Goal: Information Seeking & Learning: Learn about a topic

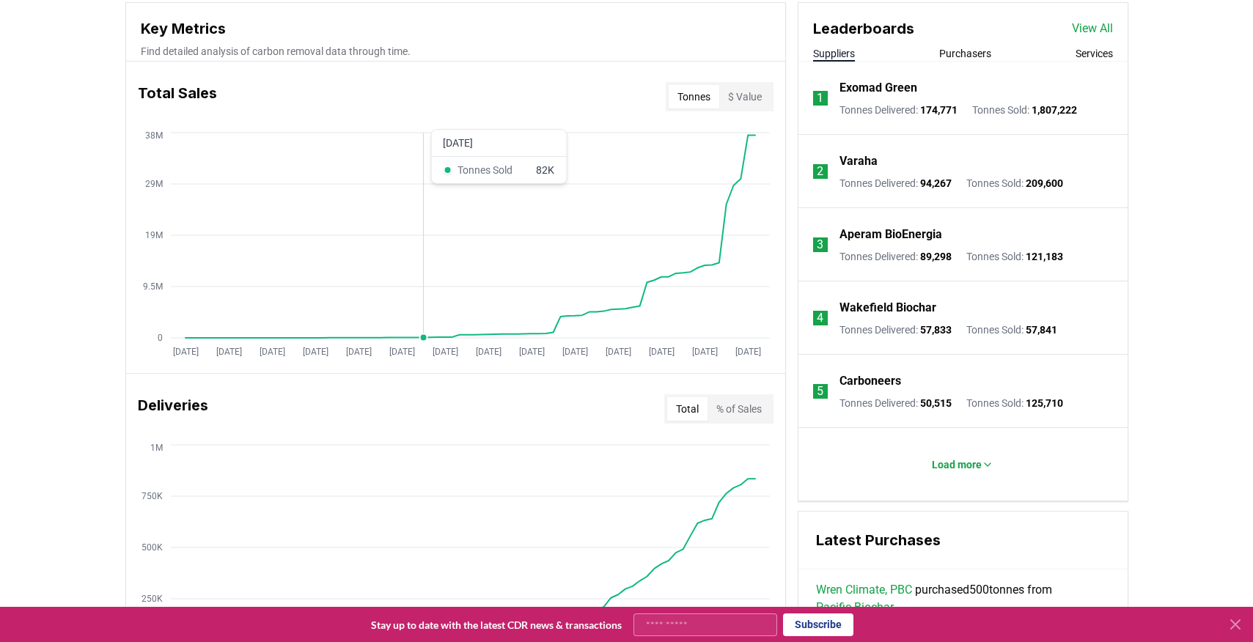
scroll to position [543, 0]
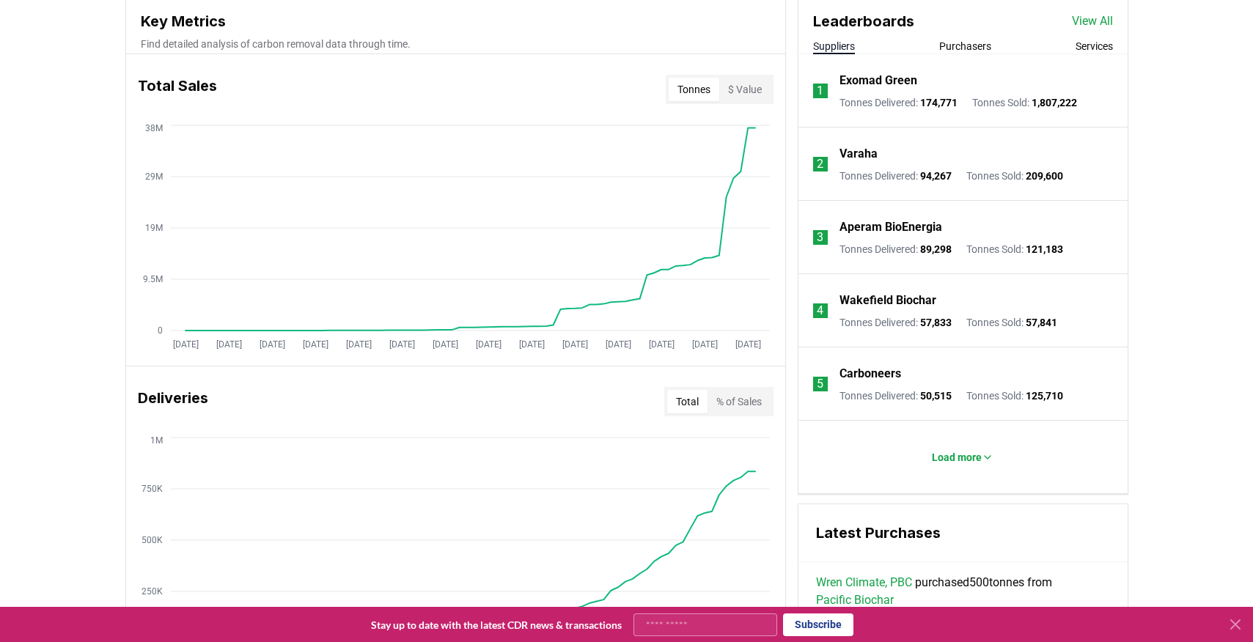
click at [952, 48] on button "Purchasers" at bounding box center [965, 46] width 52 height 15
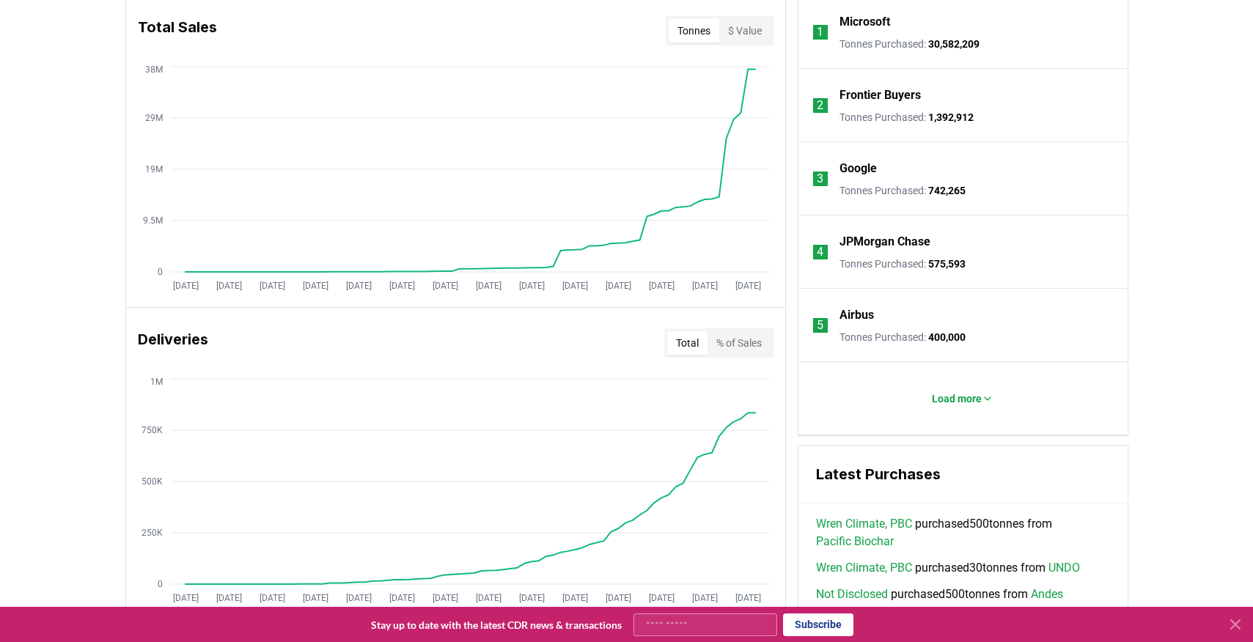
scroll to position [611, 0]
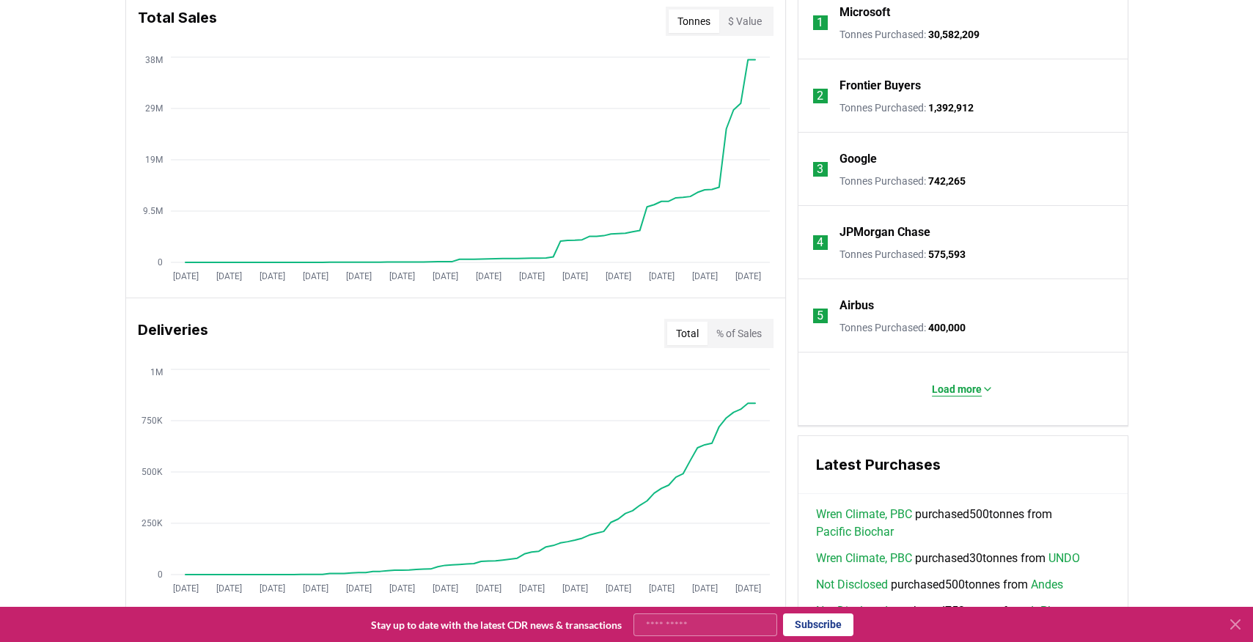
click at [979, 391] on p "Load more" at bounding box center [957, 389] width 50 height 15
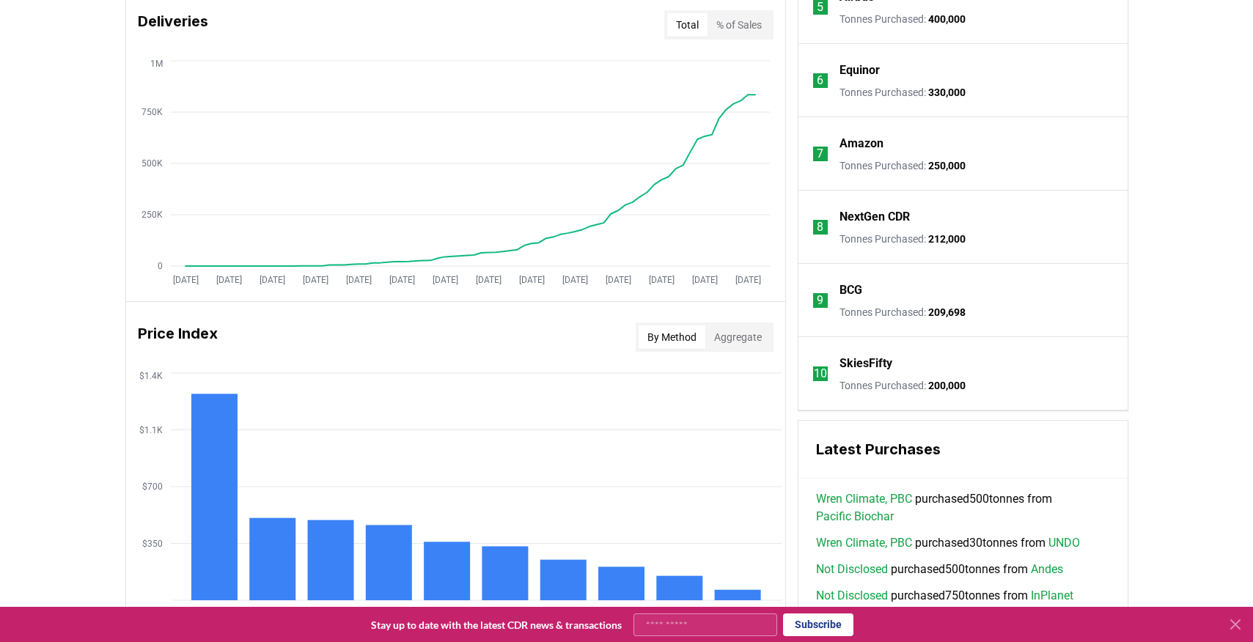
scroll to position [952, 0]
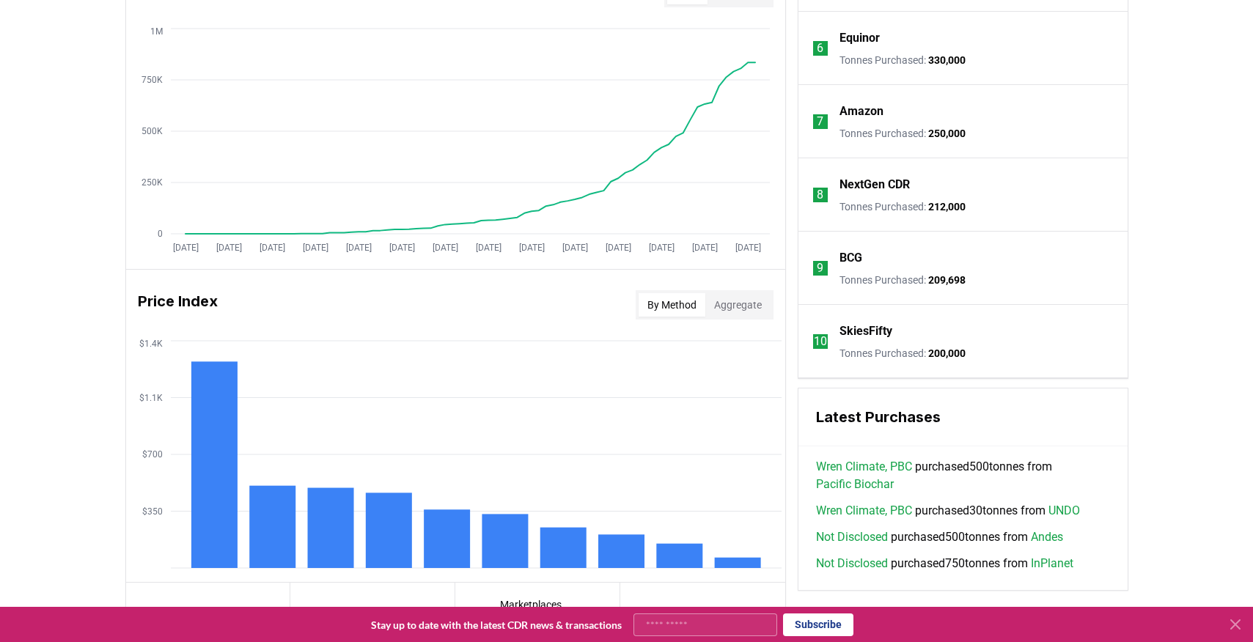
click at [854, 331] on p "SkiesFifty" at bounding box center [865, 332] width 53 height 18
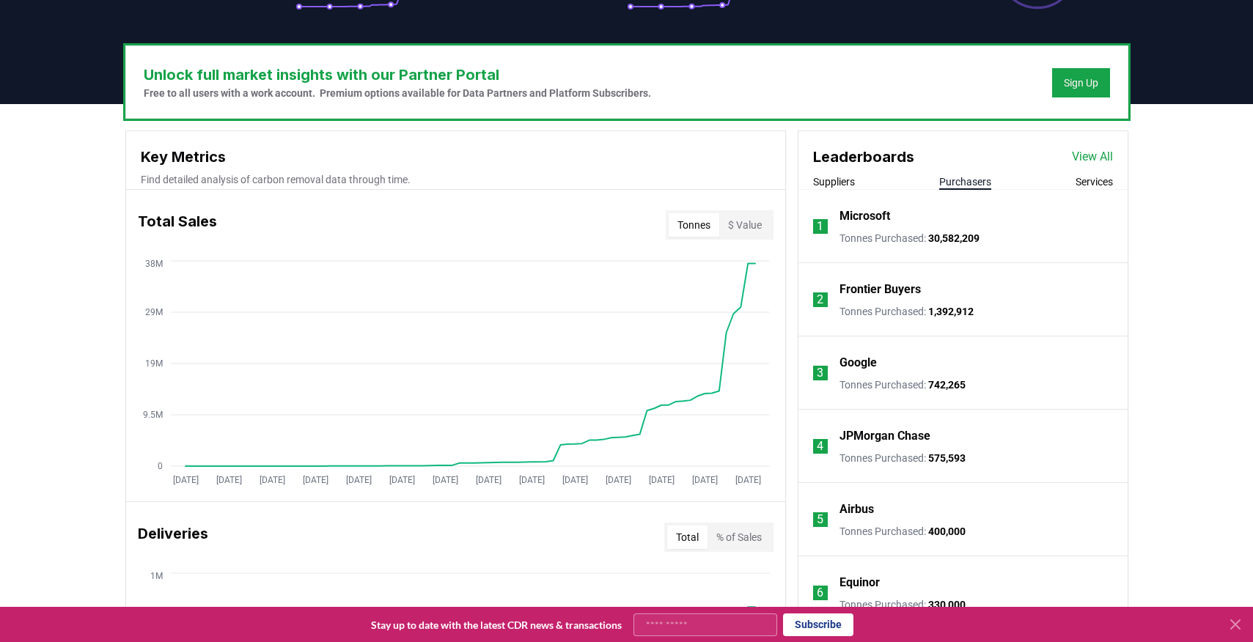
scroll to position [350, 0]
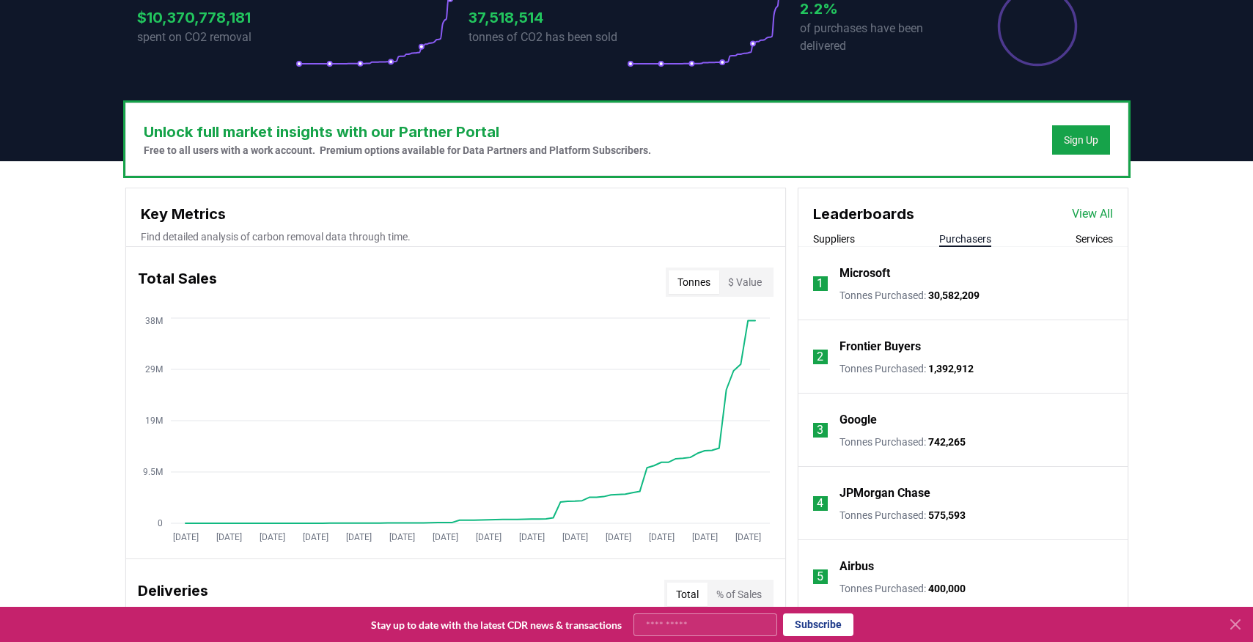
click at [1081, 210] on link "View All" at bounding box center [1092, 214] width 41 height 18
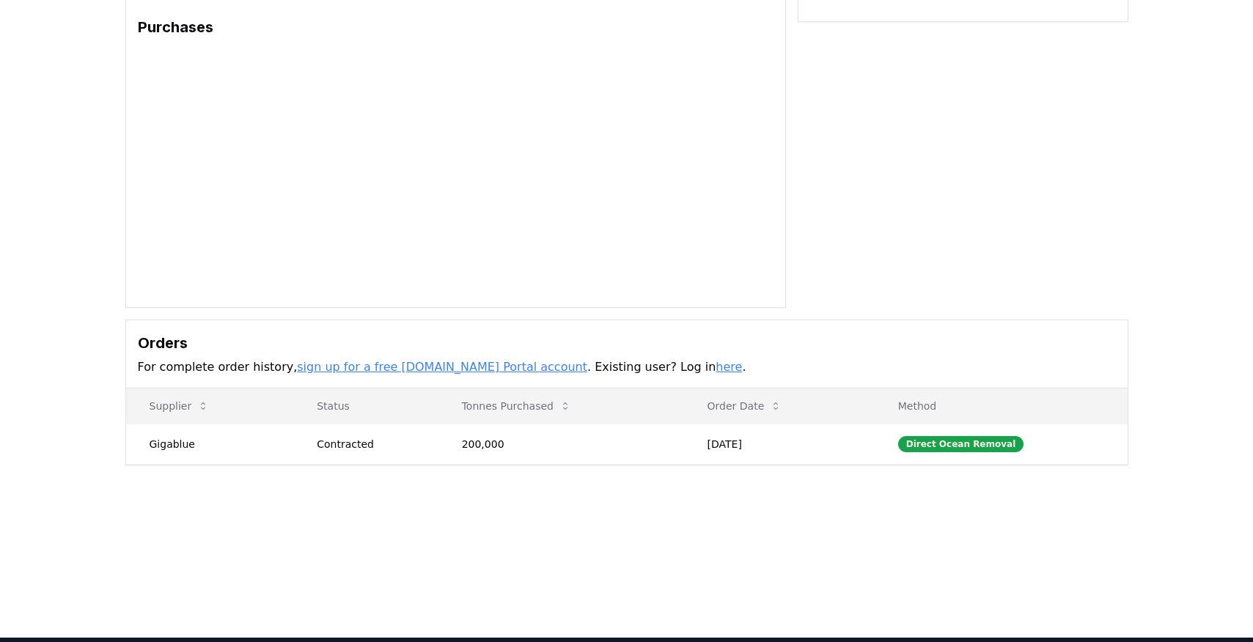
scroll to position [325, 0]
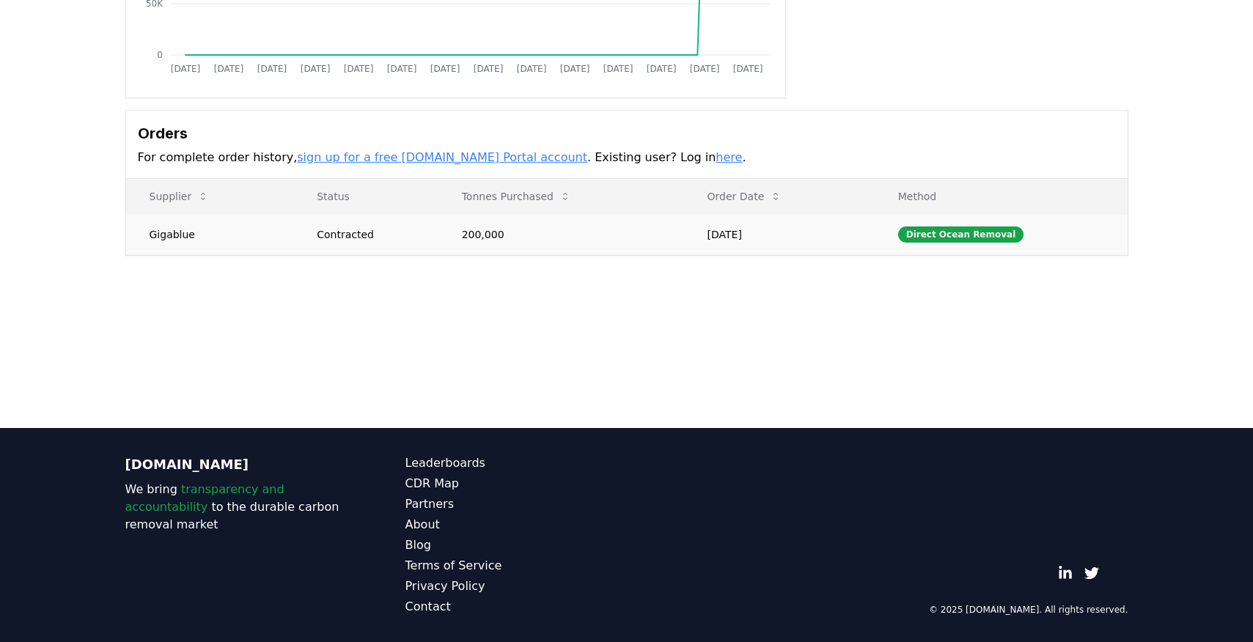
drag, startPoint x: 337, startPoint y: 233, endPoint x: 441, endPoint y: 232, distance: 103.4
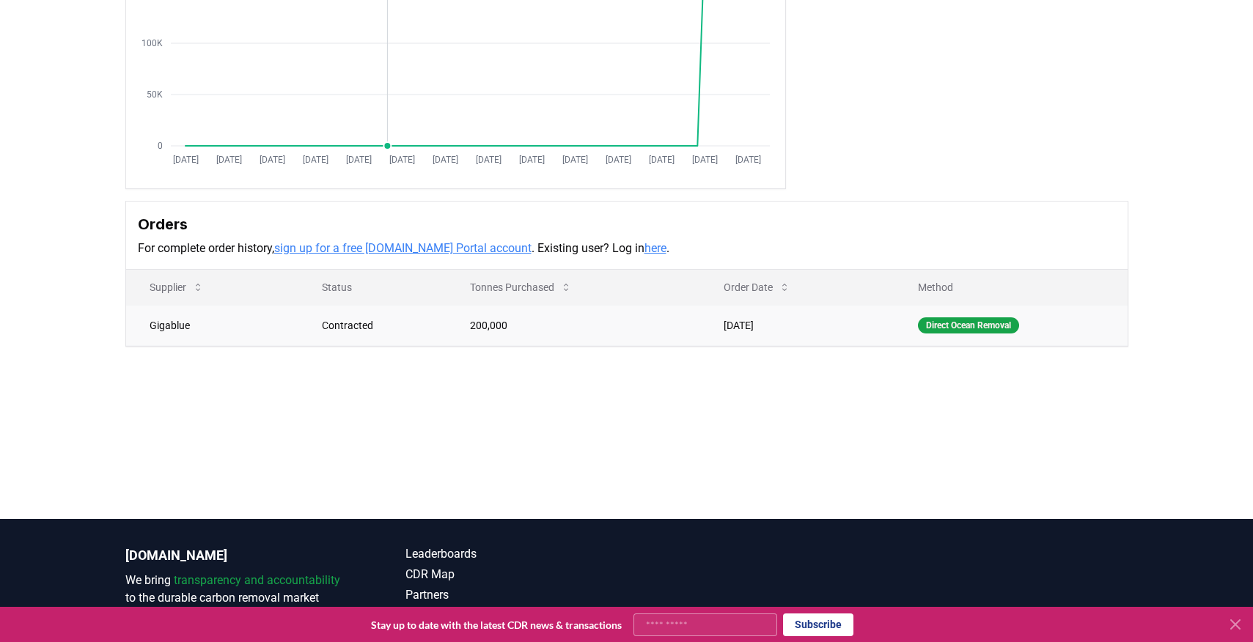
scroll to position [237, 0]
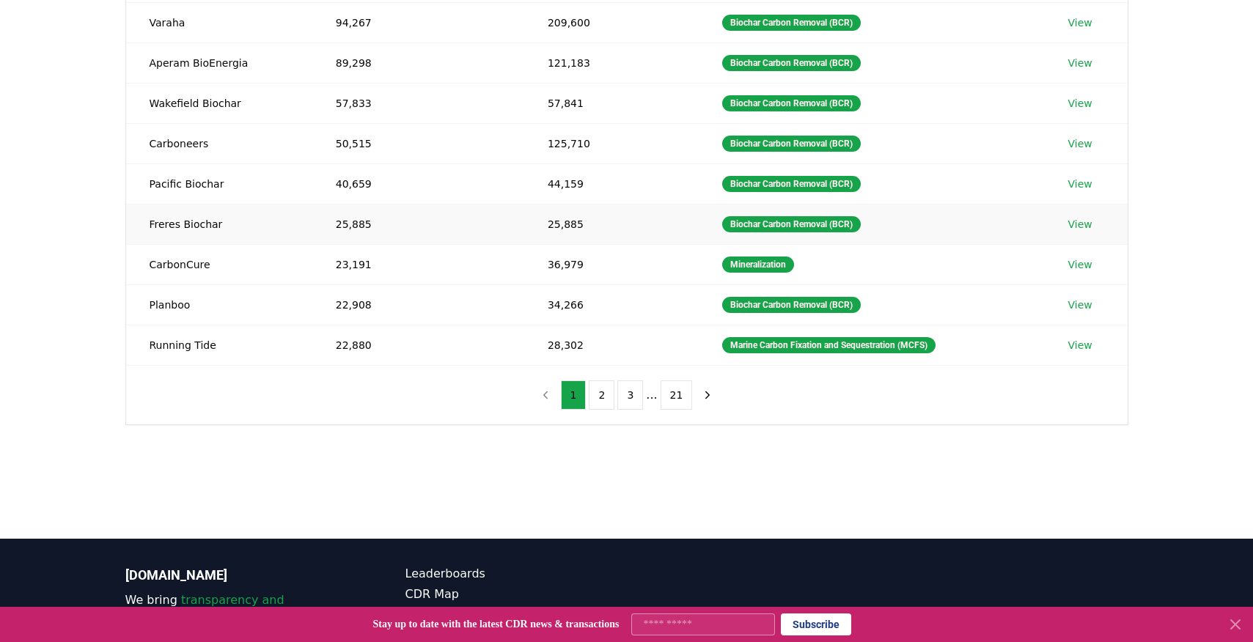
scroll to position [274, 0]
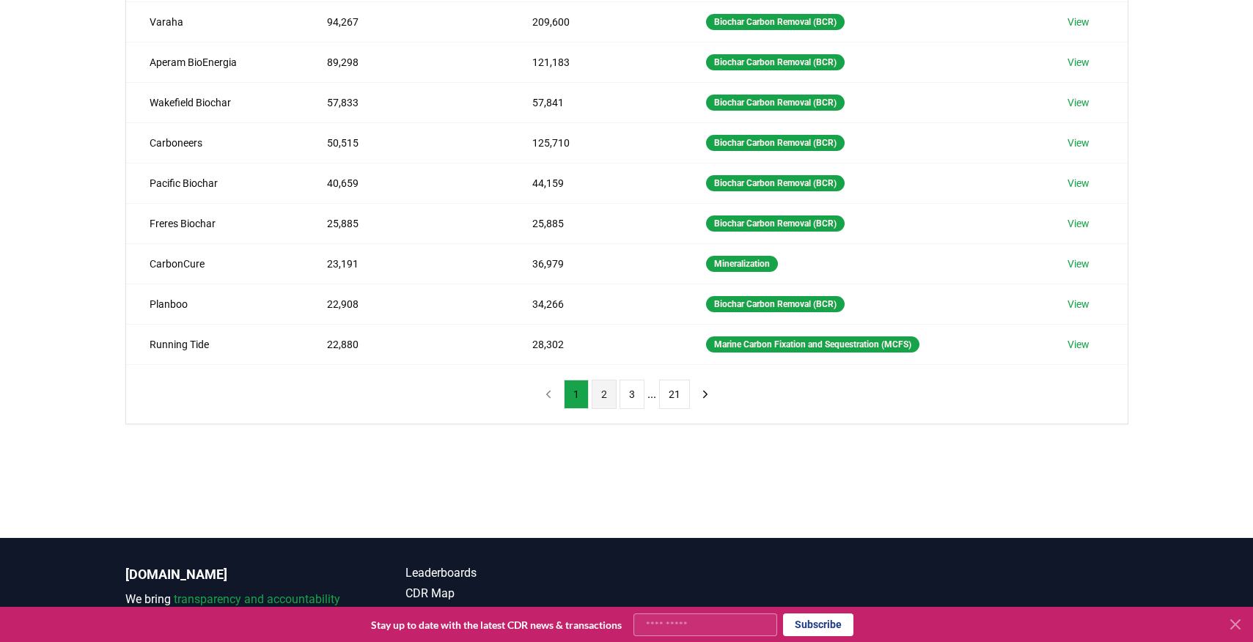
click at [601, 394] on button "2" at bounding box center [604, 394] width 25 height 29
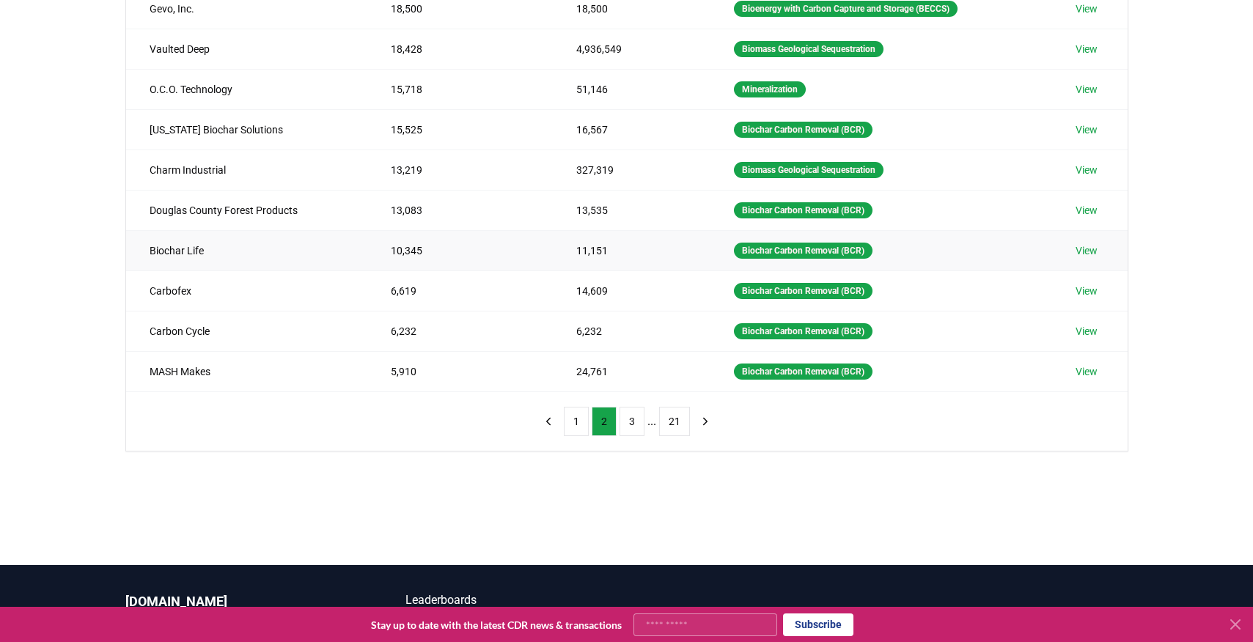
scroll to position [262, 0]
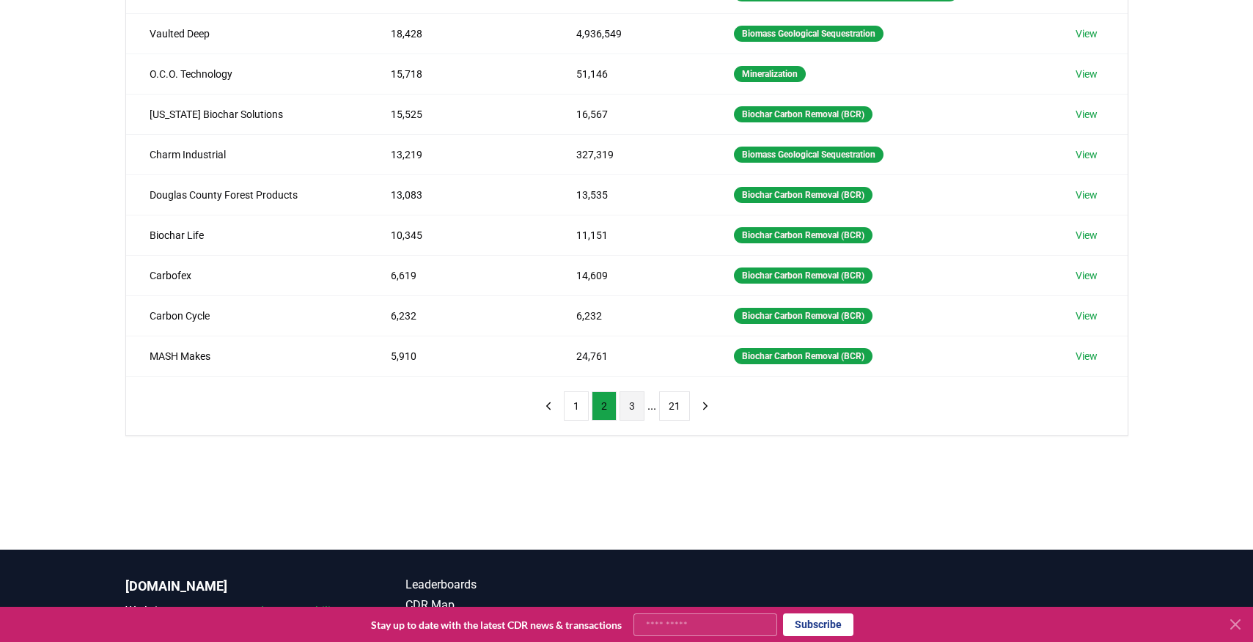
click at [628, 408] on button "3" at bounding box center [631, 405] width 25 height 29
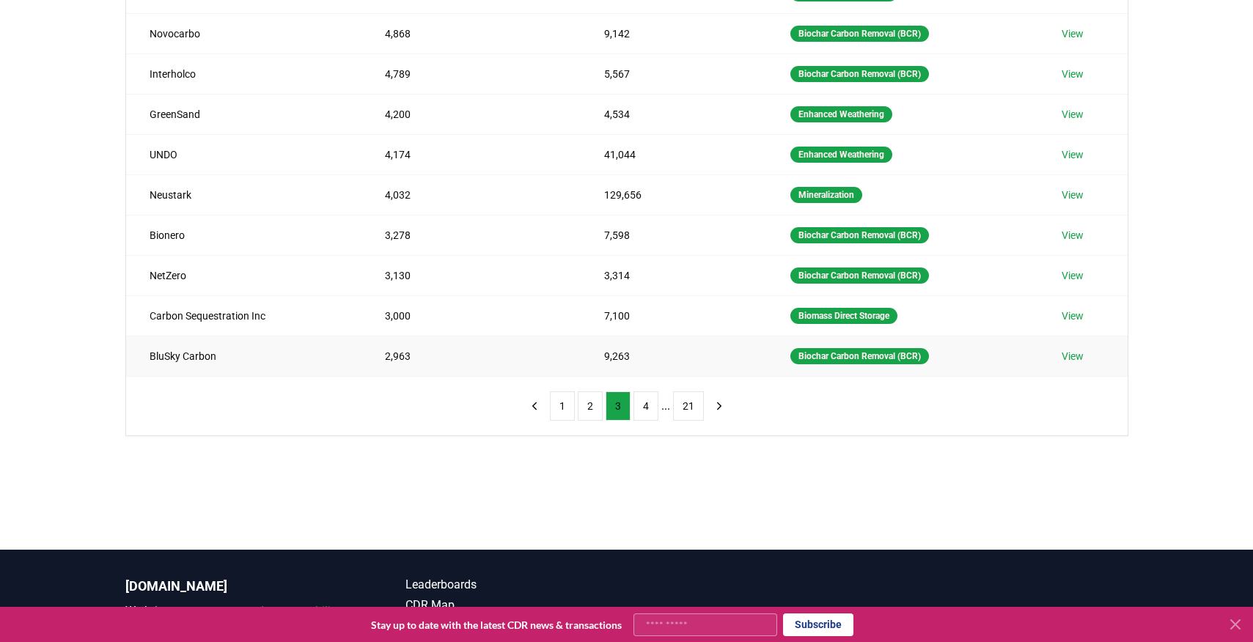
scroll to position [0, 0]
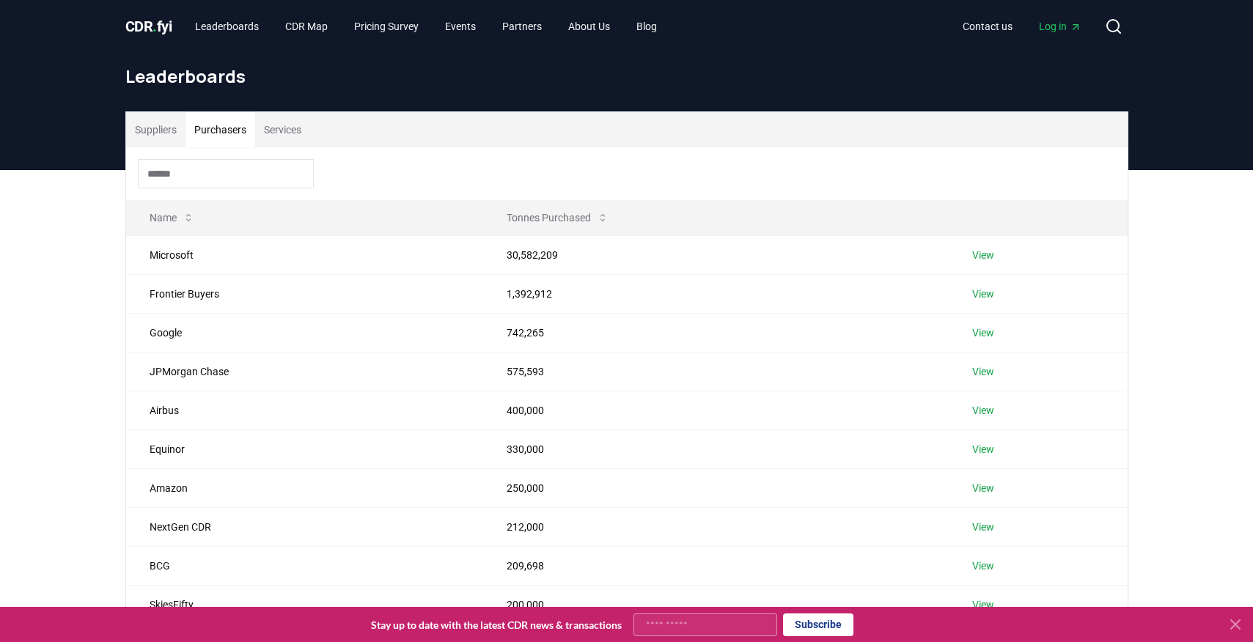
click at [219, 137] on button "Purchasers" at bounding box center [220, 129] width 70 height 35
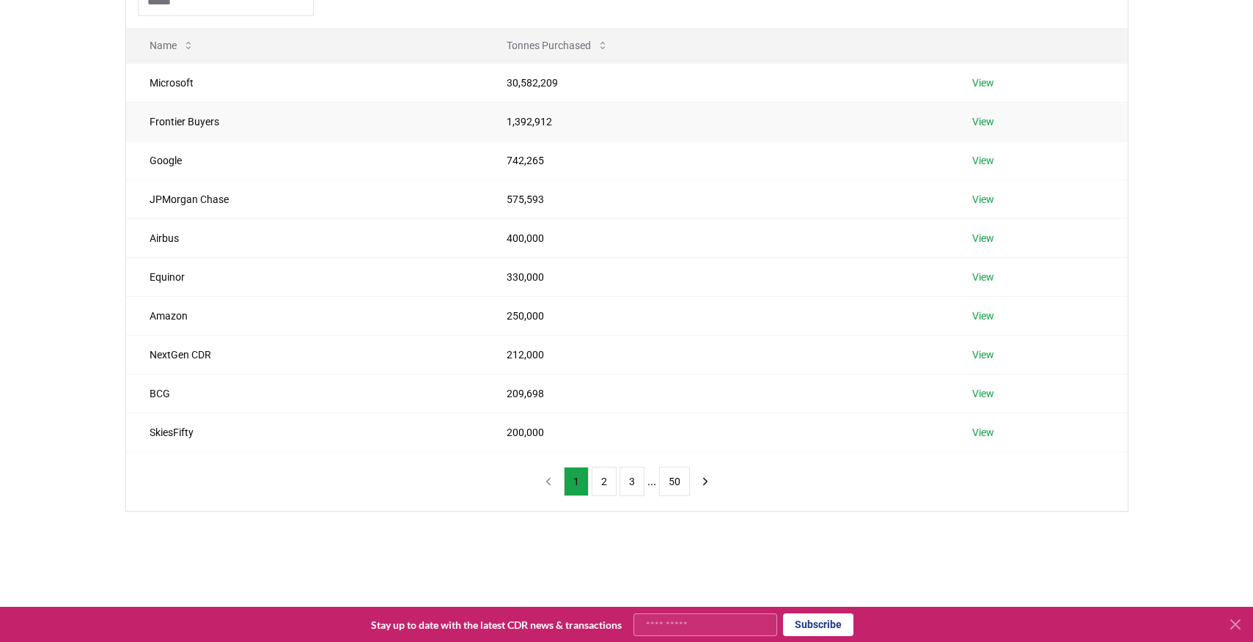
scroll to position [174, 0]
click at [594, 482] on button "2" at bounding box center [604, 480] width 25 height 29
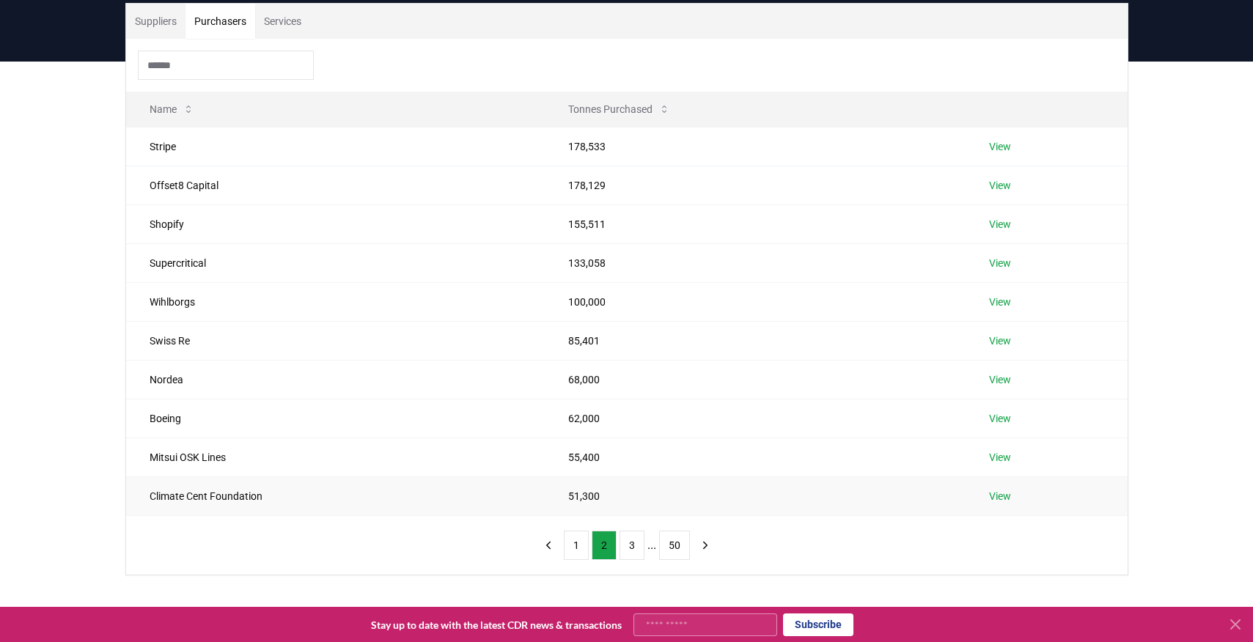
scroll to position [108, 0]
